Goal: Transaction & Acquisition: Purchase product/service

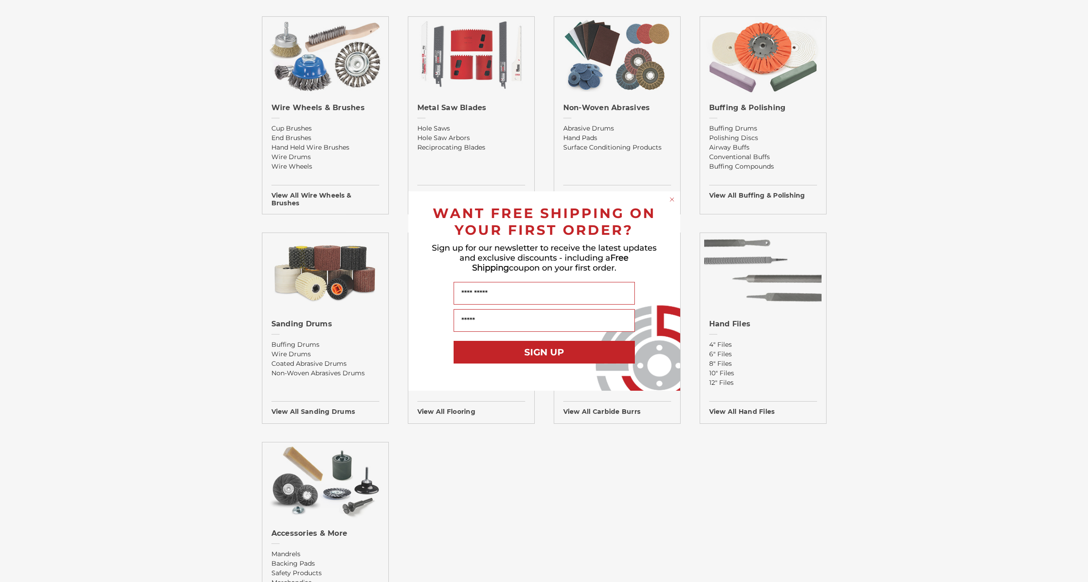
click at [930, 308] on div "Close dialog WANT FREE SHIPPING ON YOUR FIRST ORDER? Sign up for our newsletter…" at bounding box center [544, 291] width 1088 height 582
click at [671, 199] on circle "Close dialog" at bounding box center [671, 199] width 9 height 9
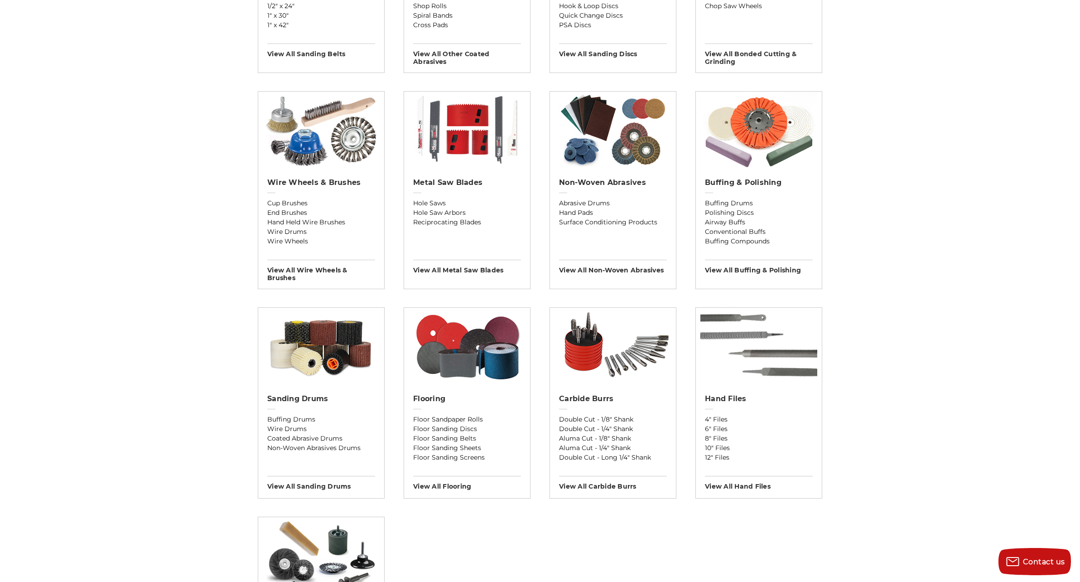
scroll to position [546, 0]
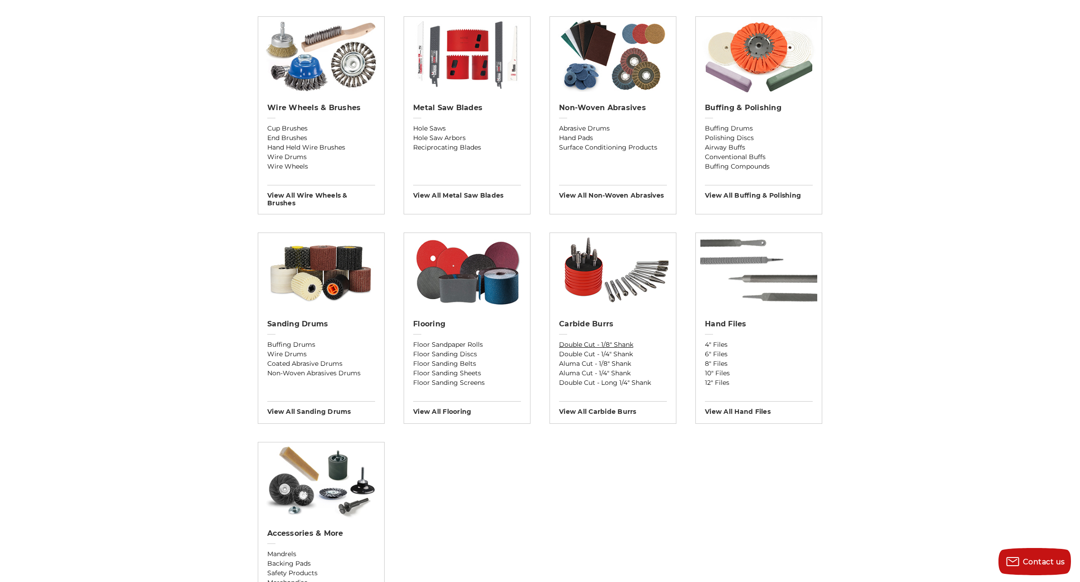
click at [622, 344] on link "Double Cut - 1/8" Shank" at bounding box center [613, 345] width 108 height 10
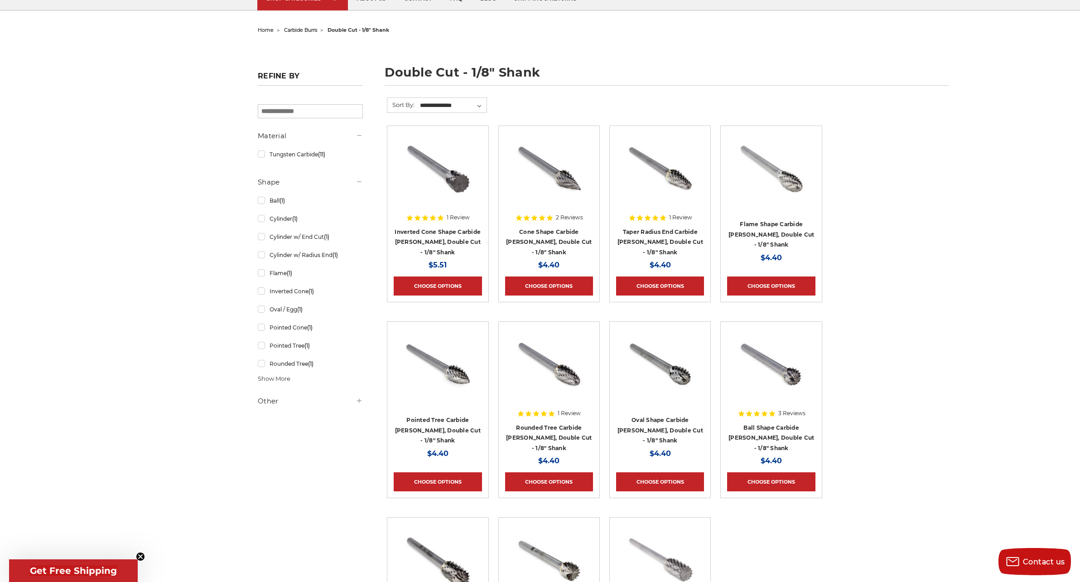
scroll to position [45, 0]
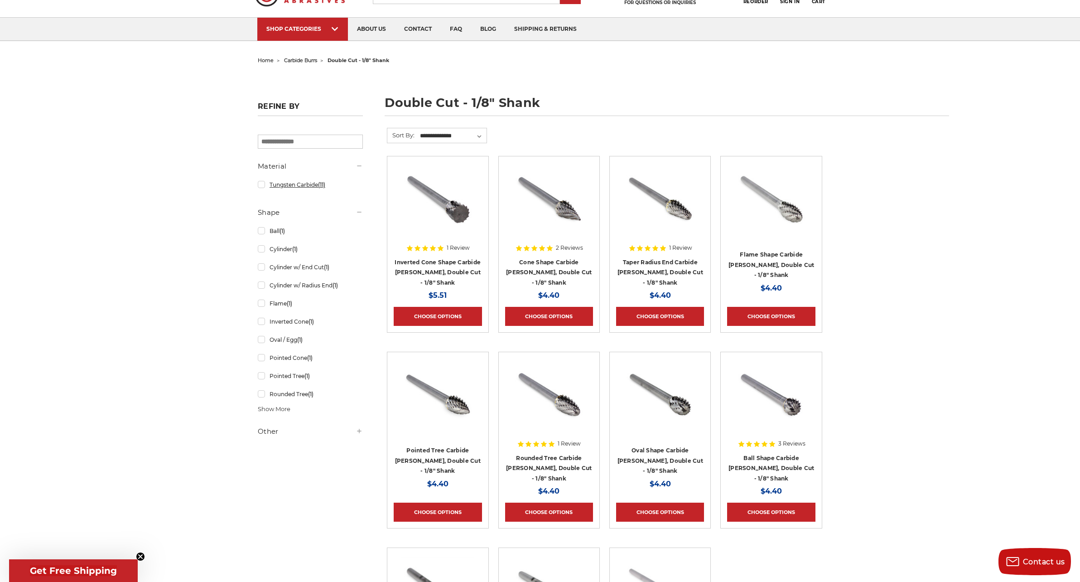
click at [310, 187] on link "Tungsten Carbide (11)" at bounding box center [310, 185] width 105 height 16
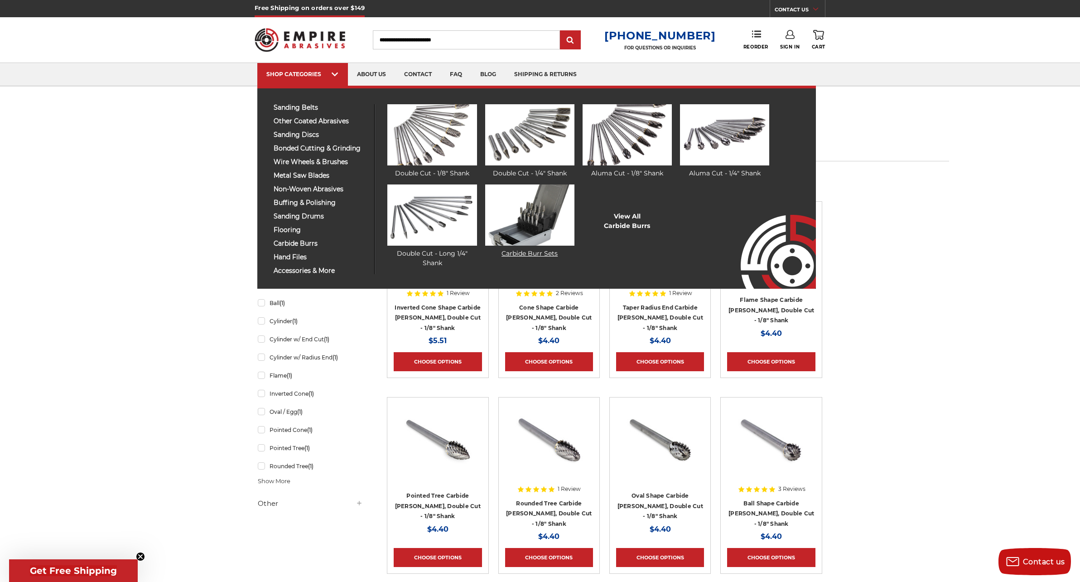
click at [540, 235] on img at bounding box center [529, 214] width 89 height 61
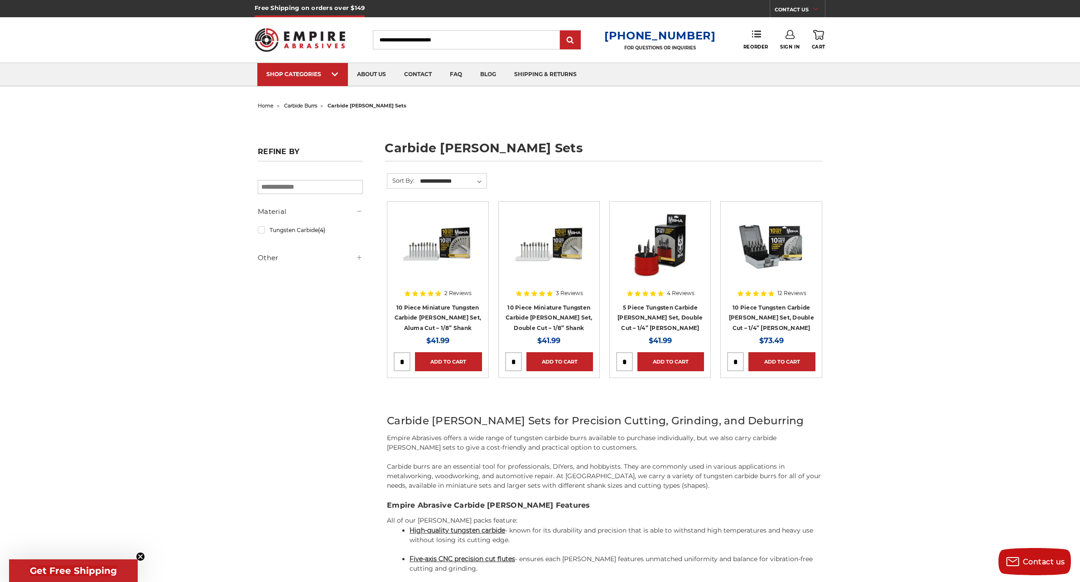
click at [792, 312] on h4 "10 Piece Tungsten Carbide [PERSON_NAME] Set, Double Cut – 1/4” [PERSON_NAME]" at bounding box center [771, 317] width 88 height 31
click at [792, 319] on link "10 Piece Tungsten Carbide [PERSON_NAME] Set, Double Cut – 1/4” [PERSON_NAME]" at bounding box center [771, 317] width 85 height 27
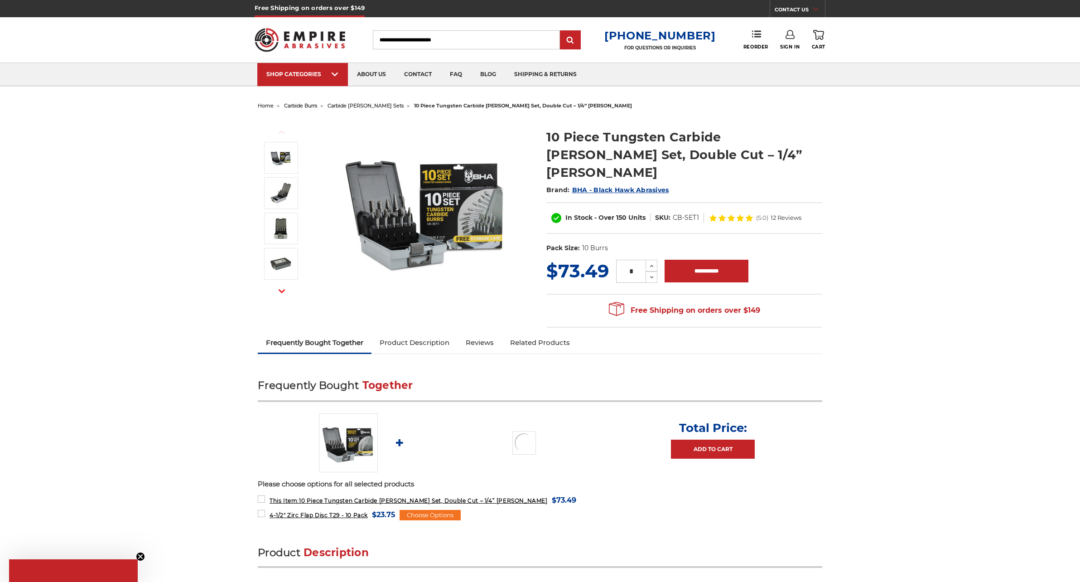
click at [377, 200] on img at bounding box center [426, 209] width 181 height 181
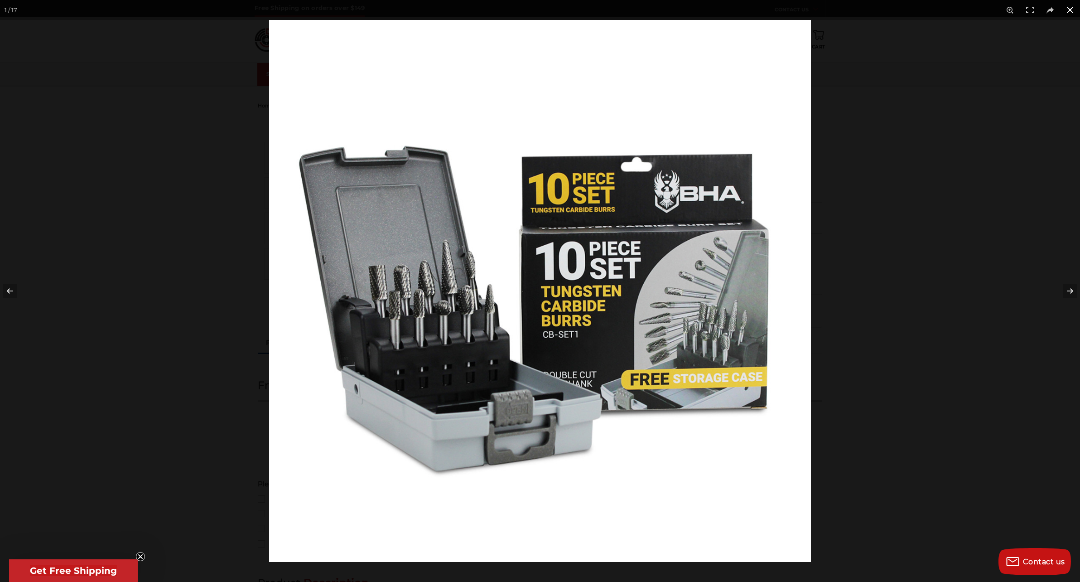
click at [911, 151] on div at bounding box center [809, 311] width 1080 height 582
